Goal: Check status: Check status

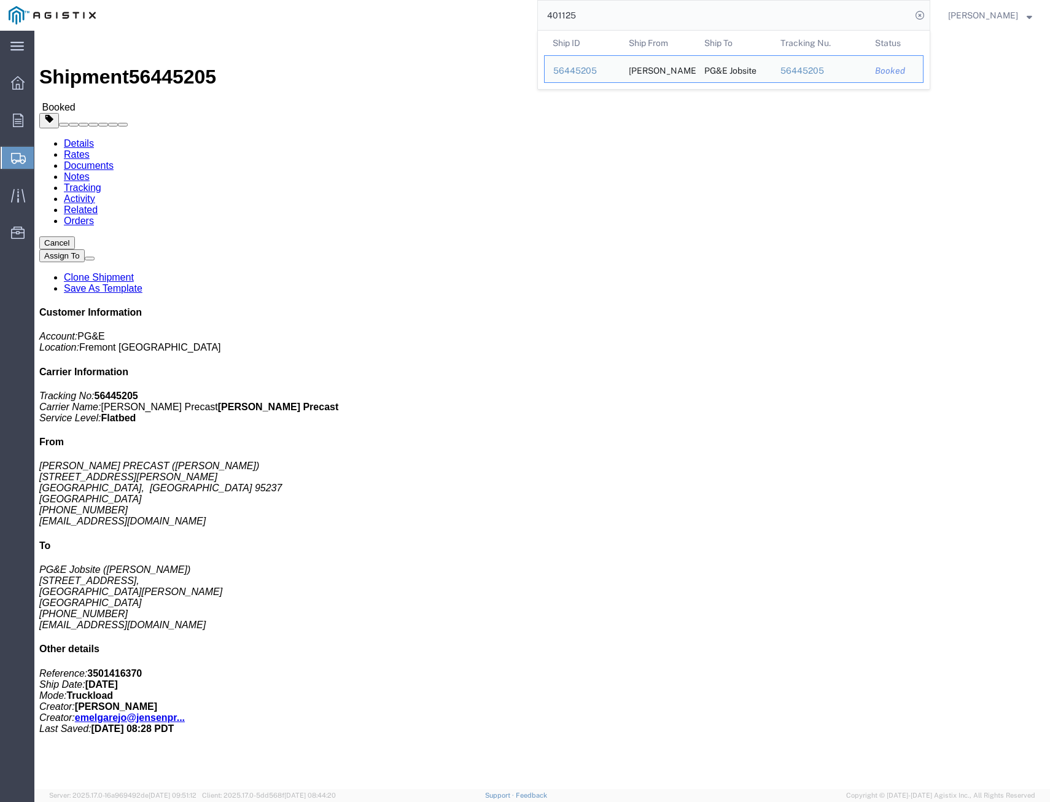
drag, startPoint x: 330, startPoint y: -16, endPoint x: 50, endPoint y: -33, distance: 280.4
click at [50, 0] on html "main_menu Created with Sketch. Collapse Menu Overview Orders Shipments Shipment…" at bounding box center [525, 401] width 1050 height 802
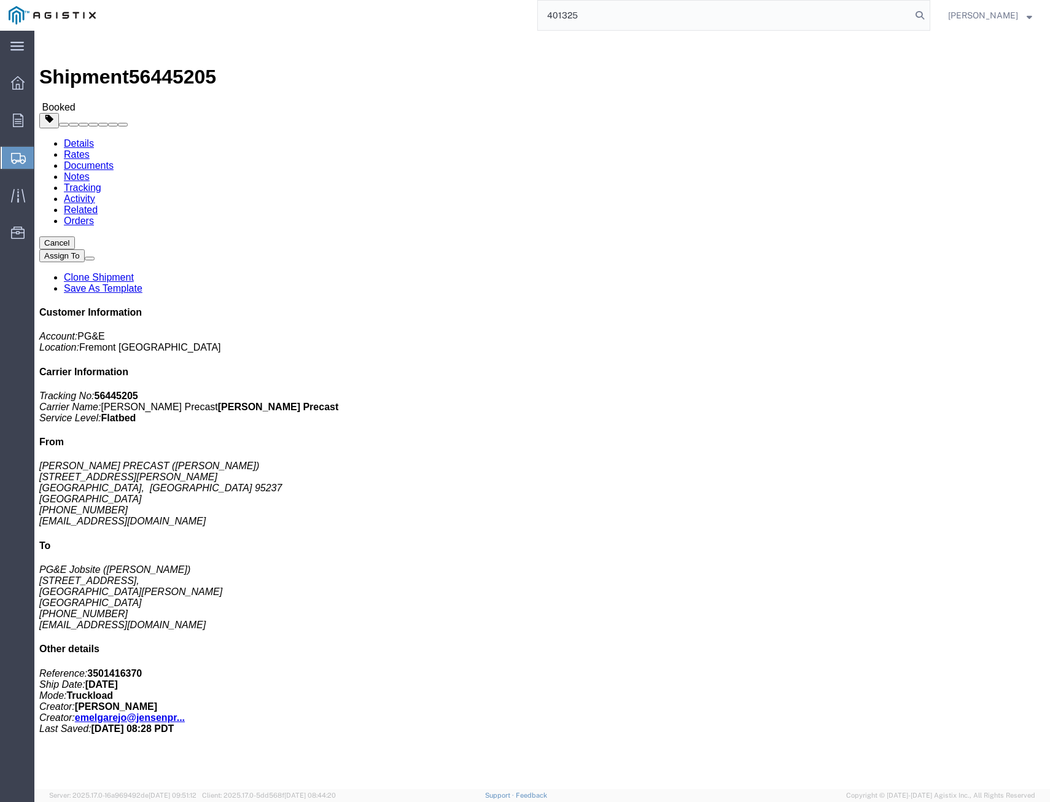
type input "401325"
click link "Tracking"
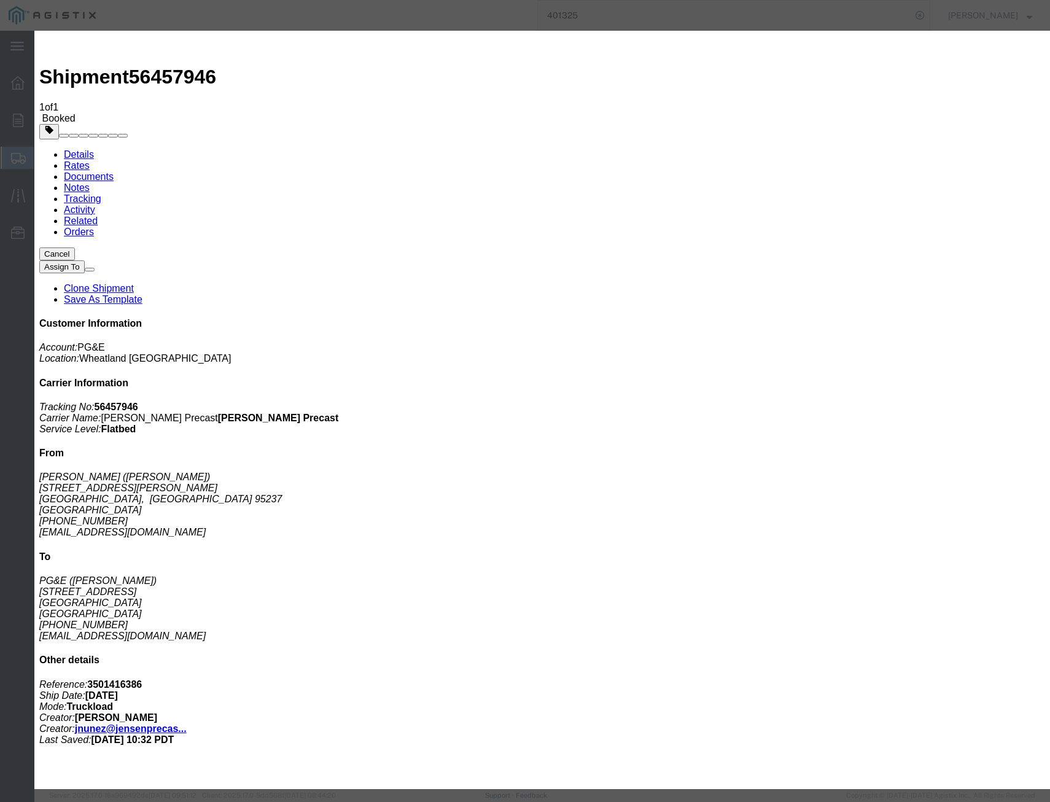
type input "[DATE]"
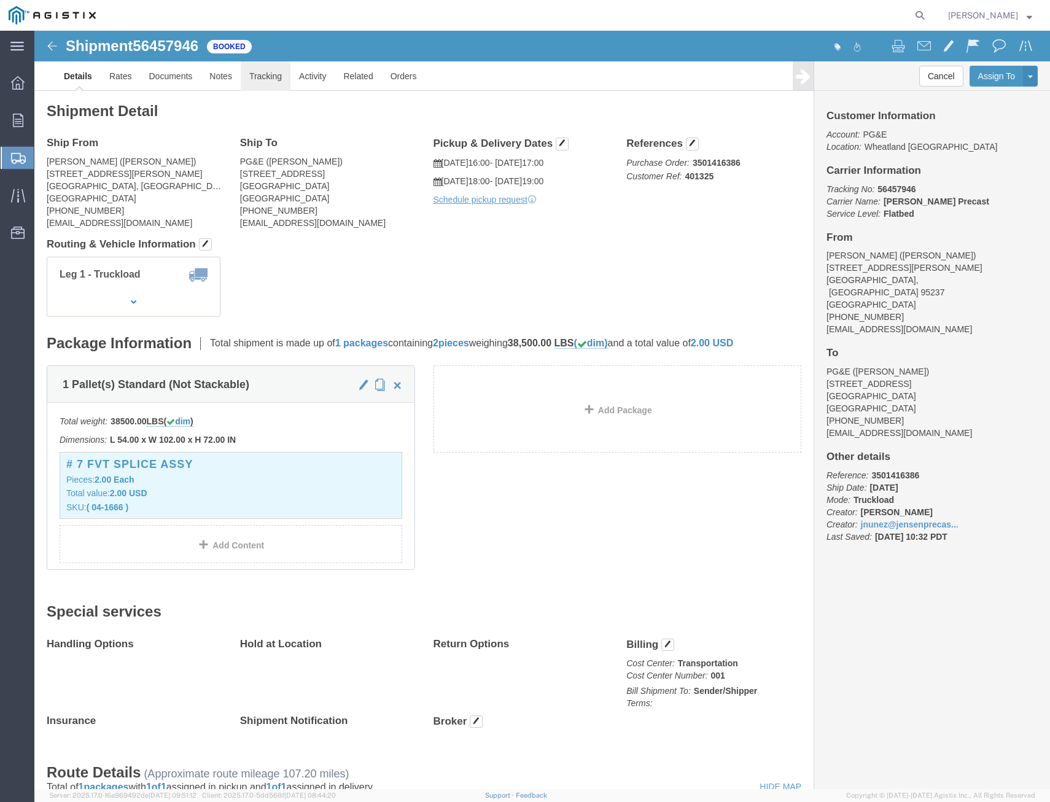
click link "Tracking"
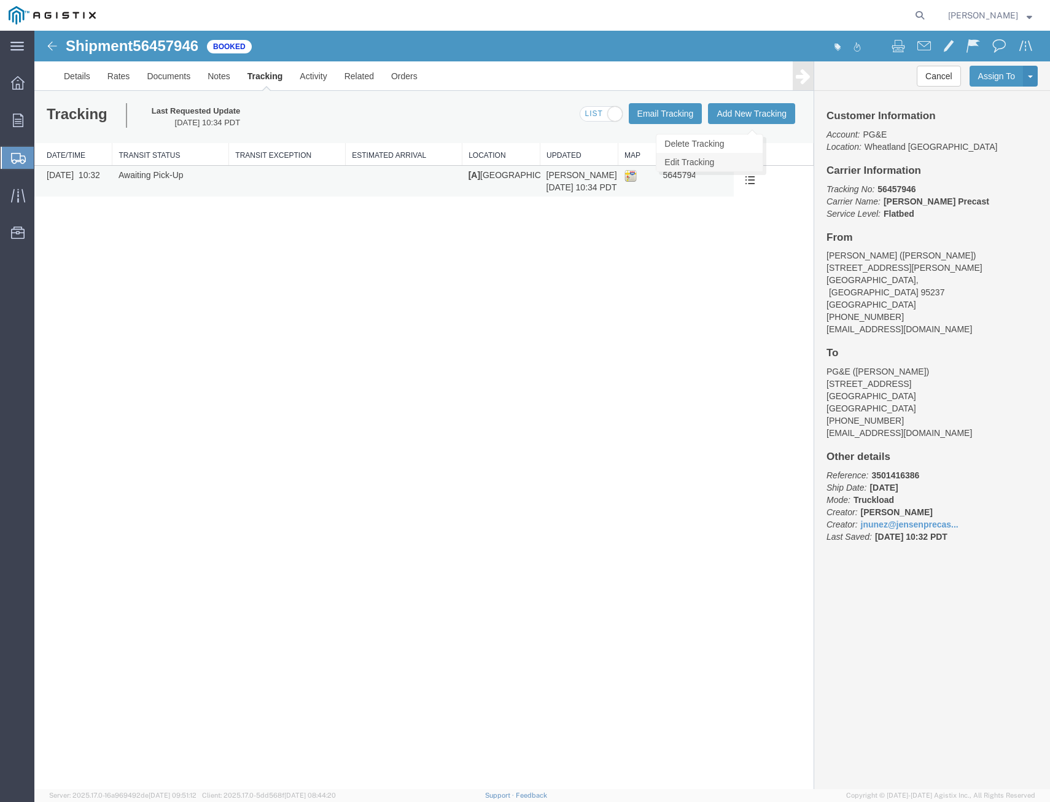
click at [732, 160] on link "Edit Tracking" at bounding box center [709, 162] width 106 height 18
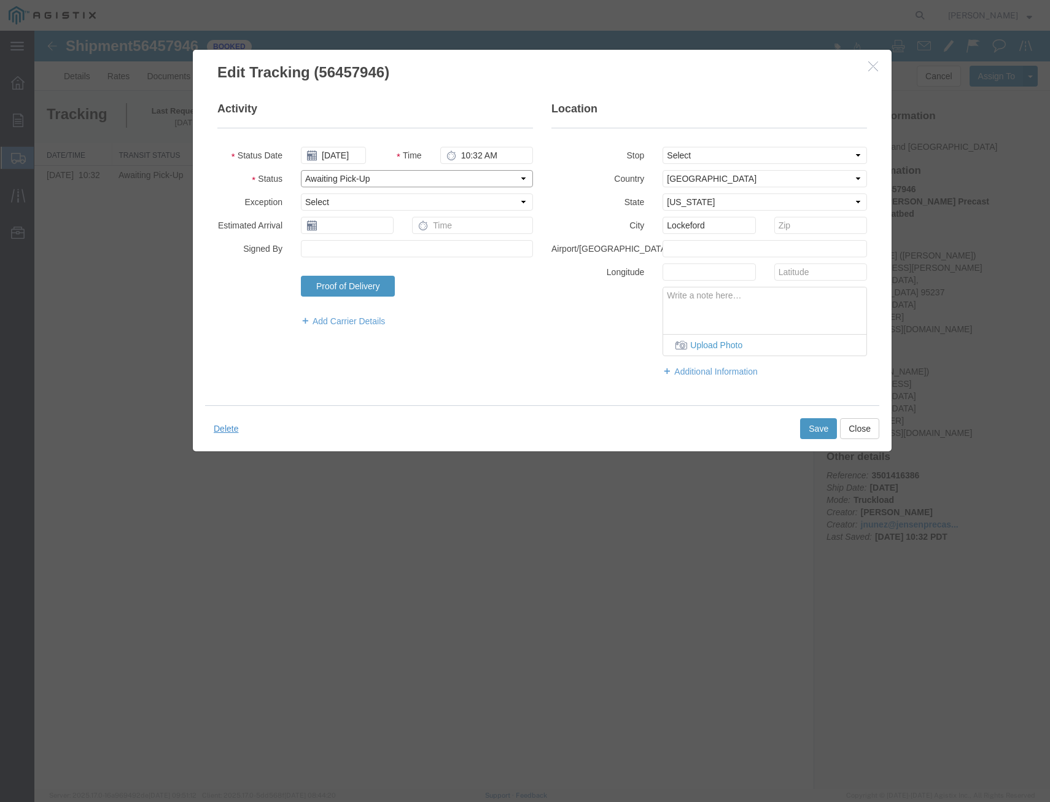
click at [441, 182] on select "Select Arrival Notice Available Arrival Notice Imported Arrive at Delivery Loca…" at bounding box center [417, 178] width 232 height 17
select select "DELIVRED"
click at [301, 170] on select "Select Arrival Notice Available Arrival Notice Imported Arrive at Delivery Loca…" at bounding box center [417, 178] width 232 height 17
click at [832, 433] on button "Save" at bounding box center [818, 428] width 37 height 21
